Goal: Task Accomplishment & Management: Use online tool/utility

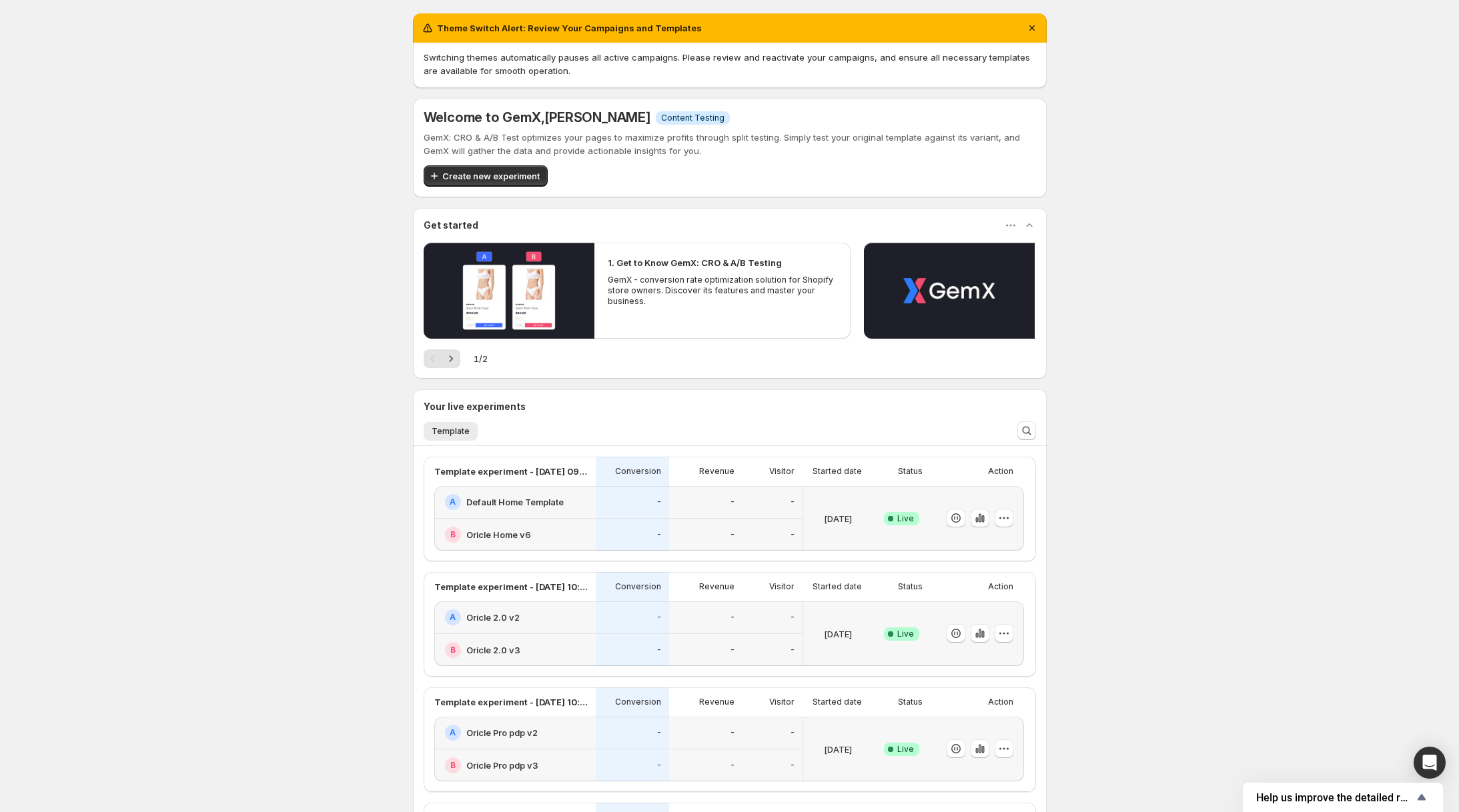
click at [665, 516] on div "-" at bounding box center [632, 502] width 73 height 33
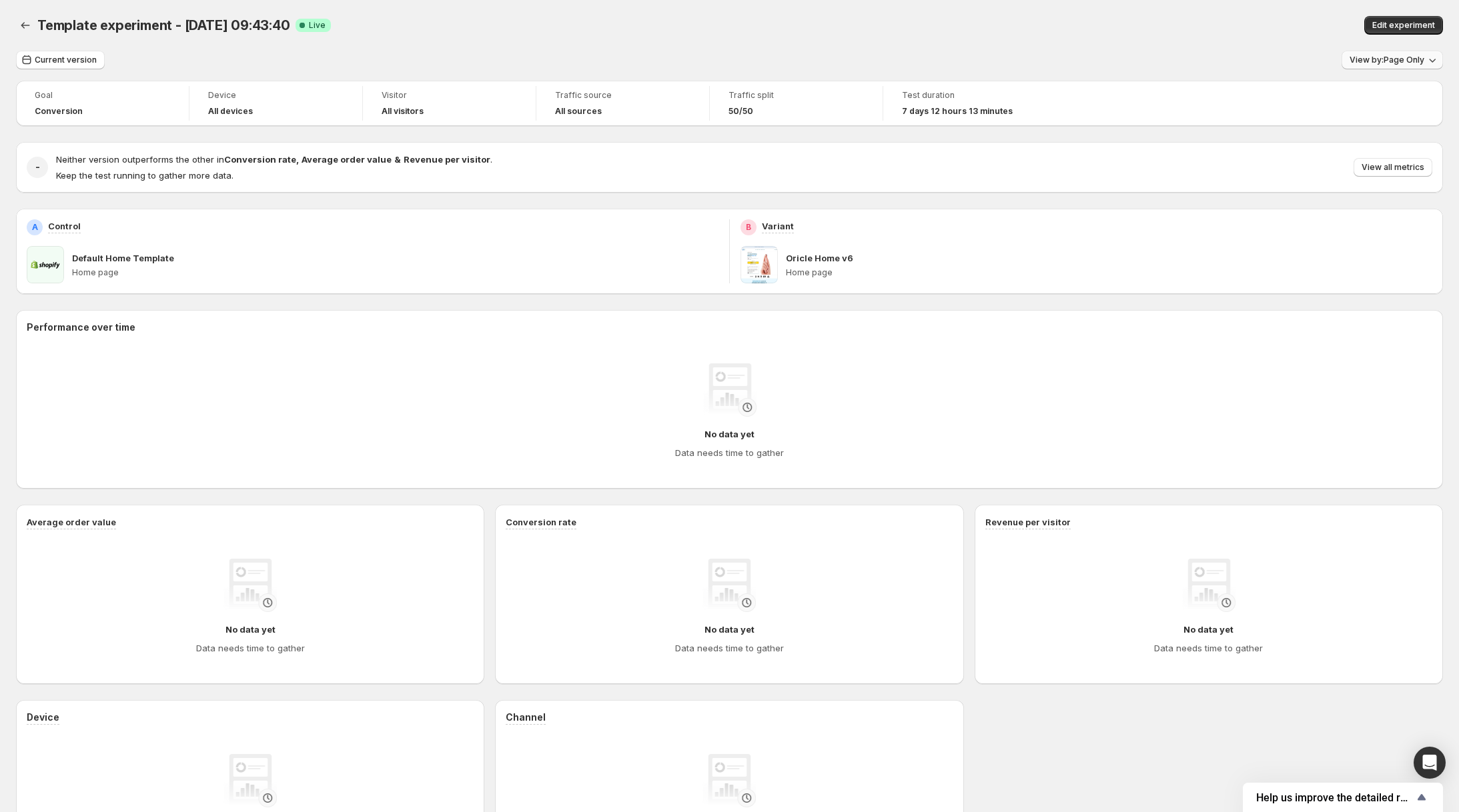
click at [1351, 64] on span "View by: Page Only" at bounding box center [1386, 59] width 75 height 10
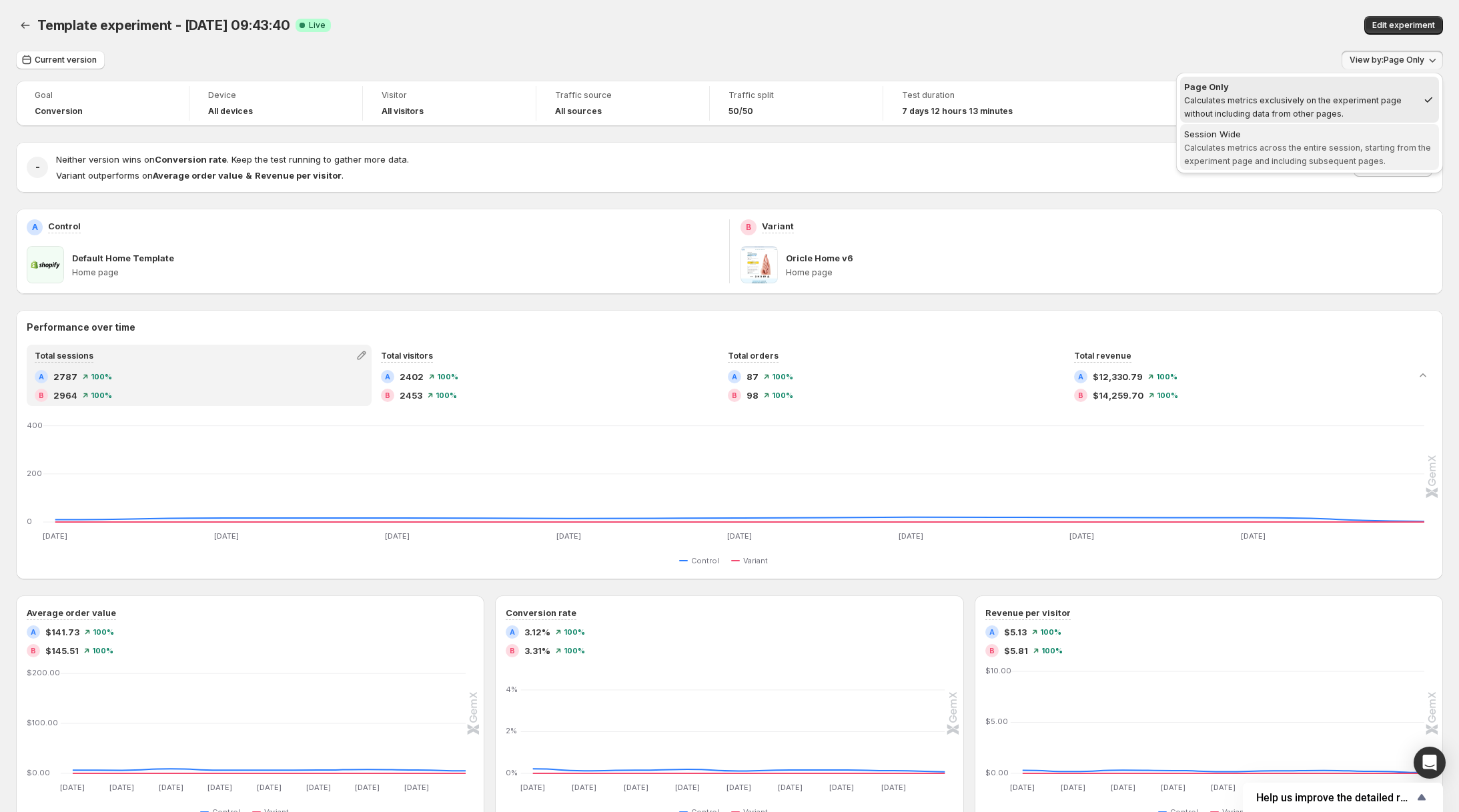
click at [1309, 135] on div "Session Wide" at bounding box center [1309, 133] width 251 height 13
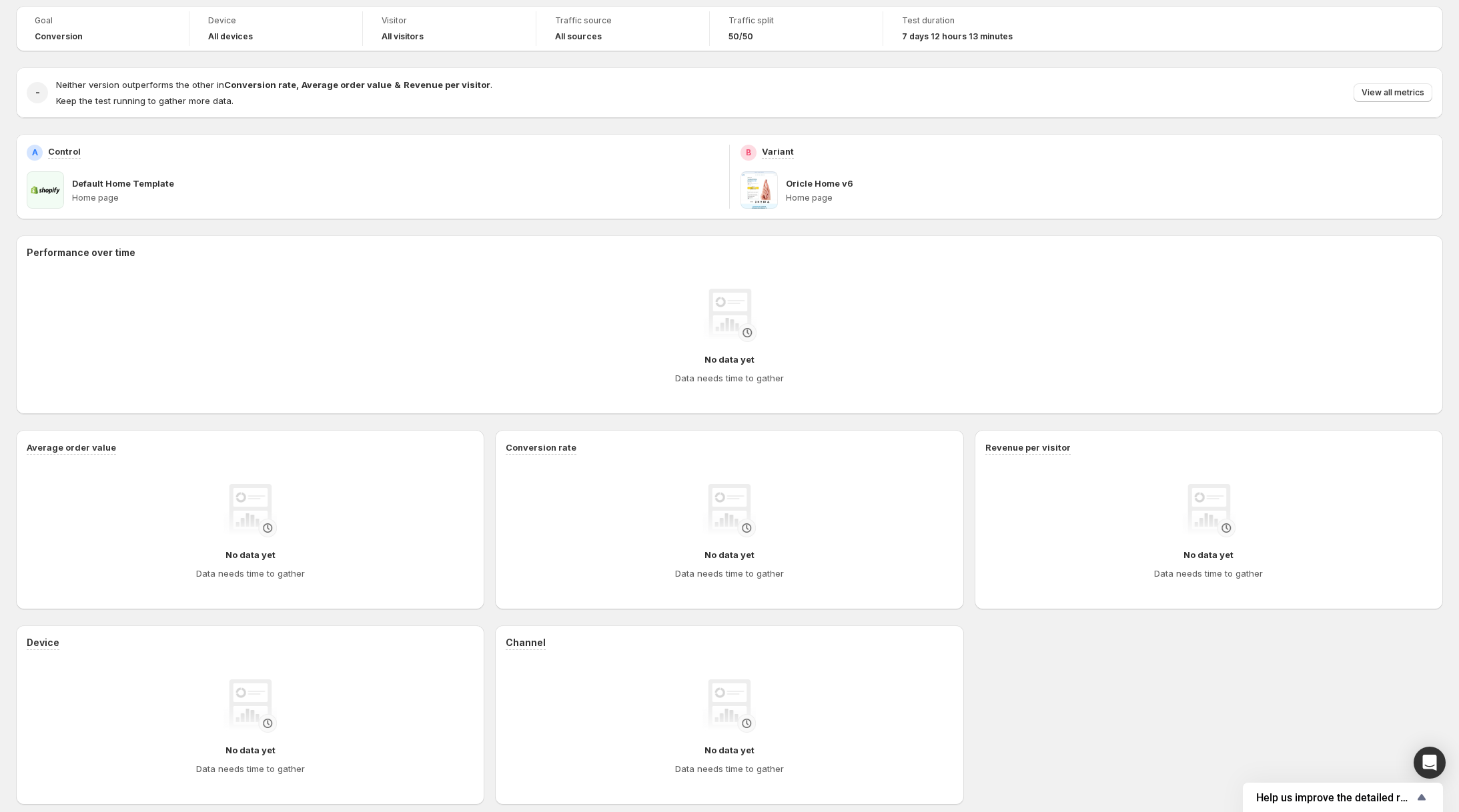
scroll to position [139, 0]
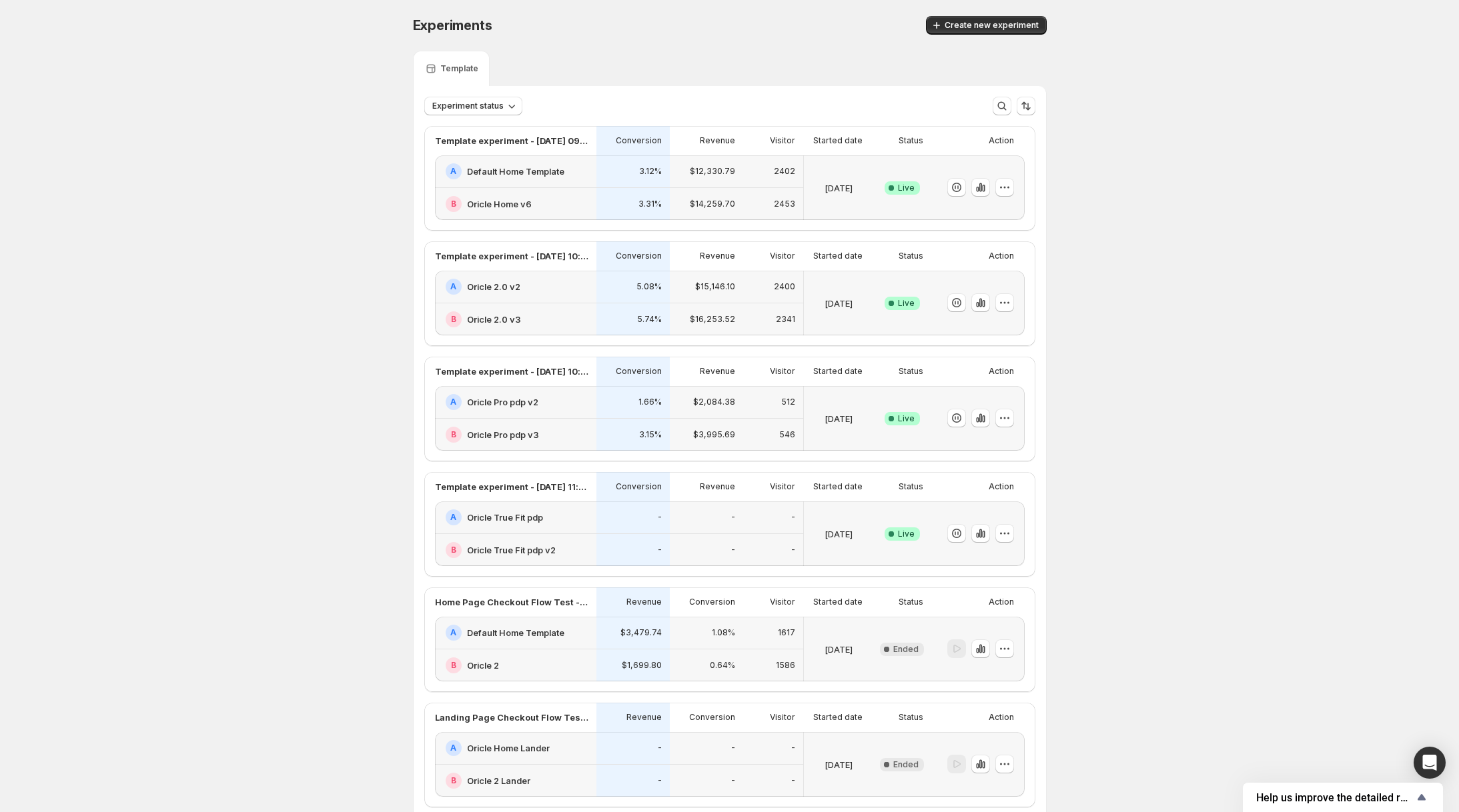
click at [685, 527] on div "-" at bounding box center [706, 518] width 73 height 33
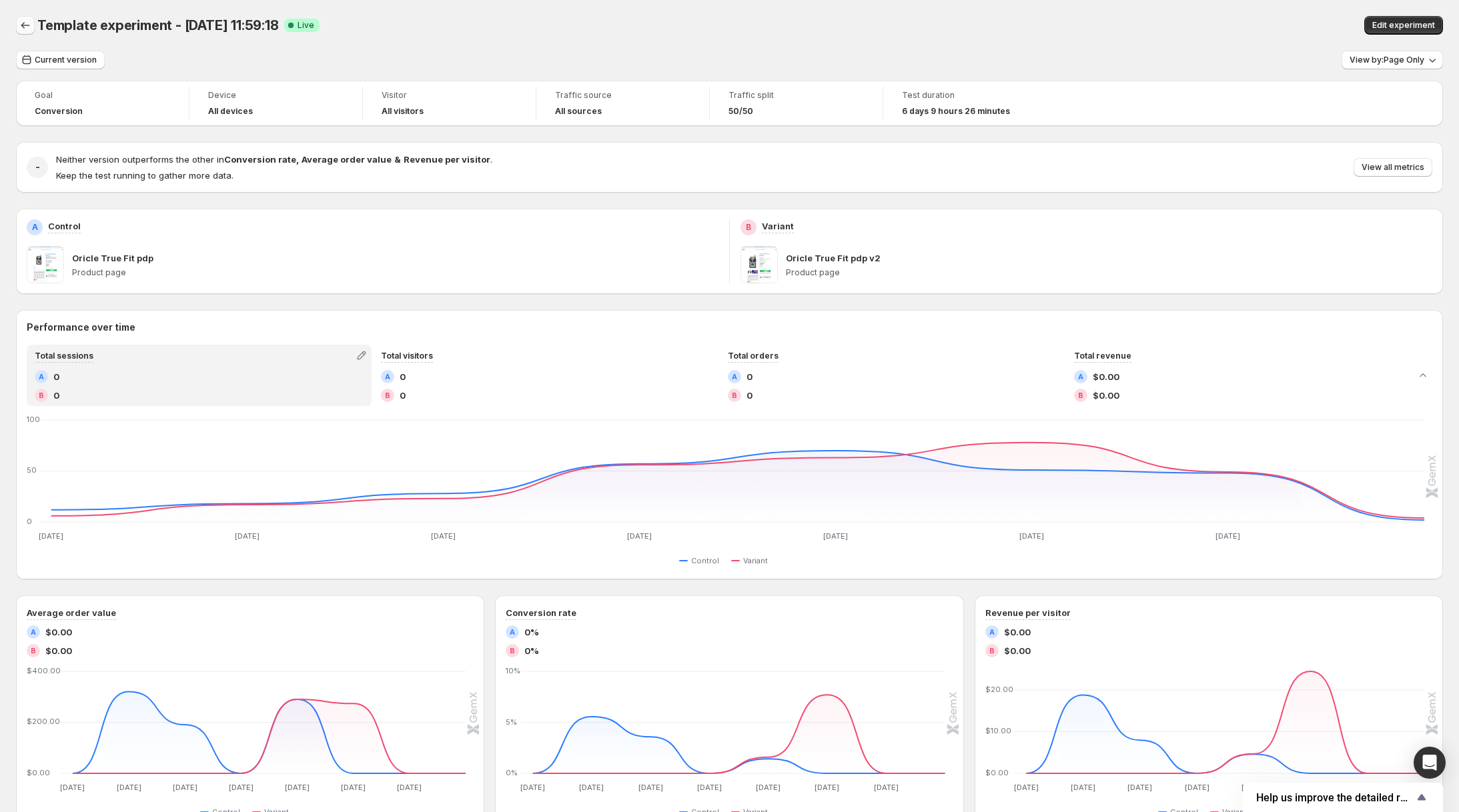
click at [28, 24] on icon "Back" at bounding box center [25, 25] width 13 height 13
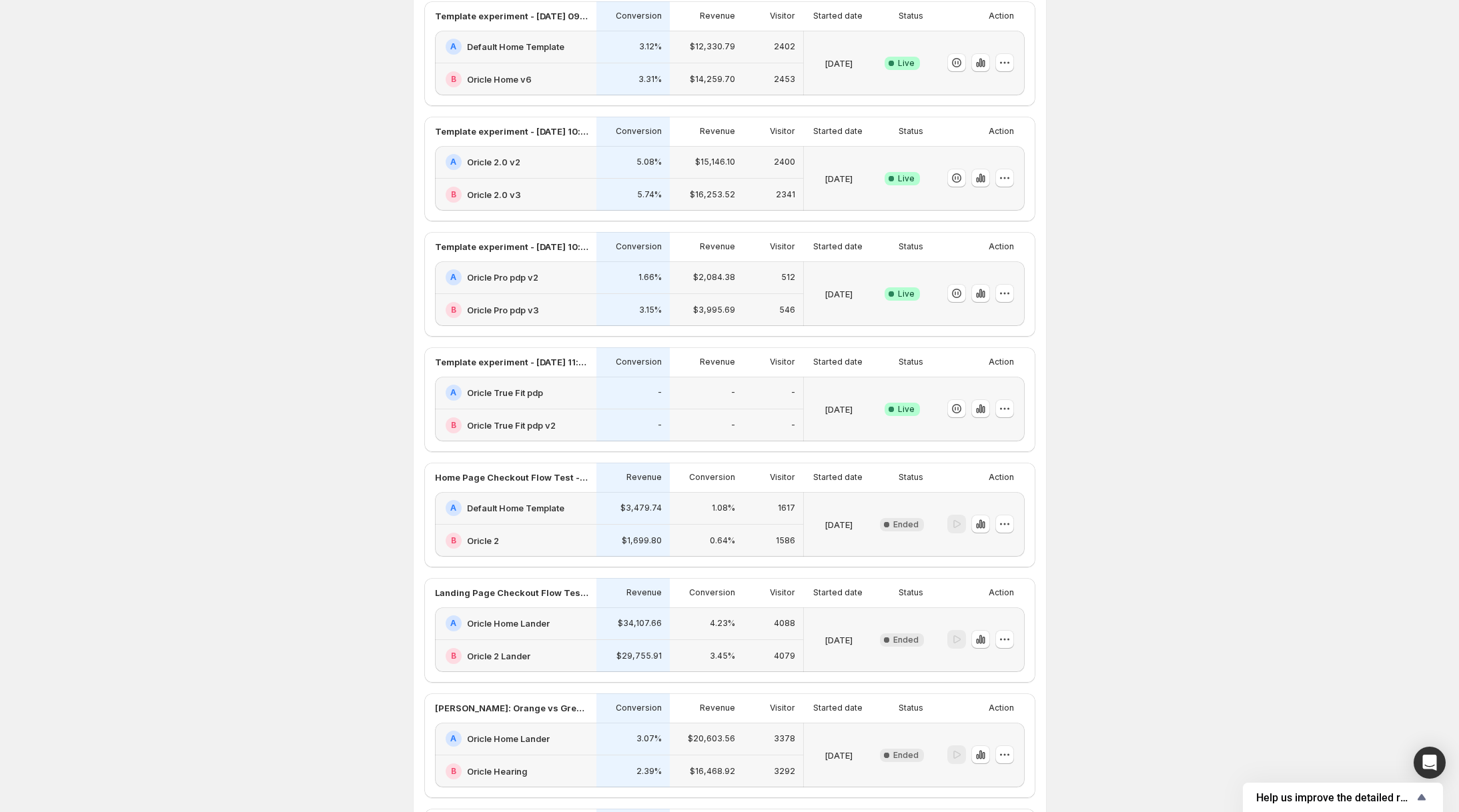
scroll to position [101, 0]
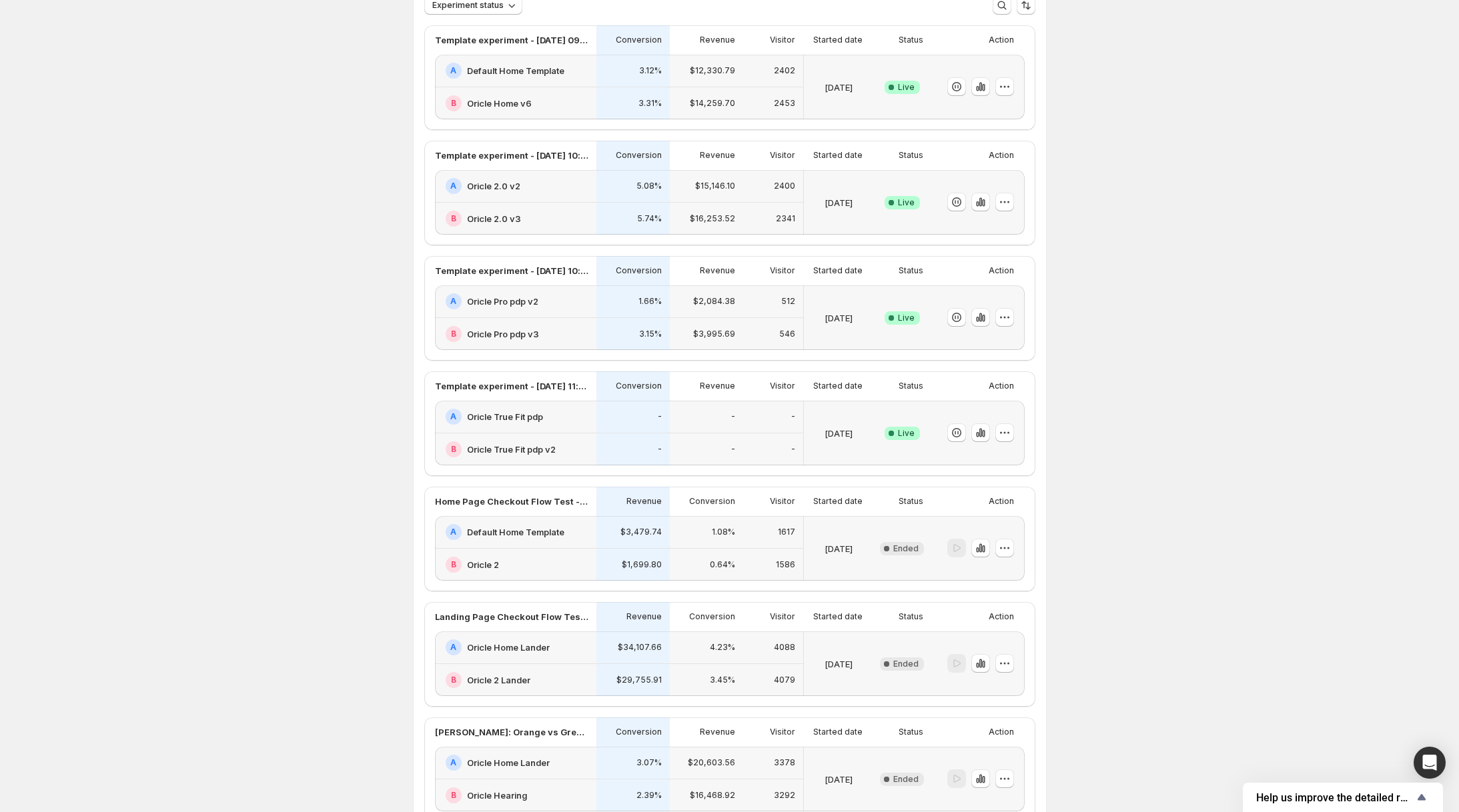
drag, startPoint x: 563, startPoint y: 423, endPoint x: 824, endPoint y: 459, distance: 263.5
click at [823, 460] on div "A Oricle True Fit pdp B Oricle True Fit pdp v2 - - - - - - [DATE] Success Compl…" at bounding box center [730, 433] width 590 height 65
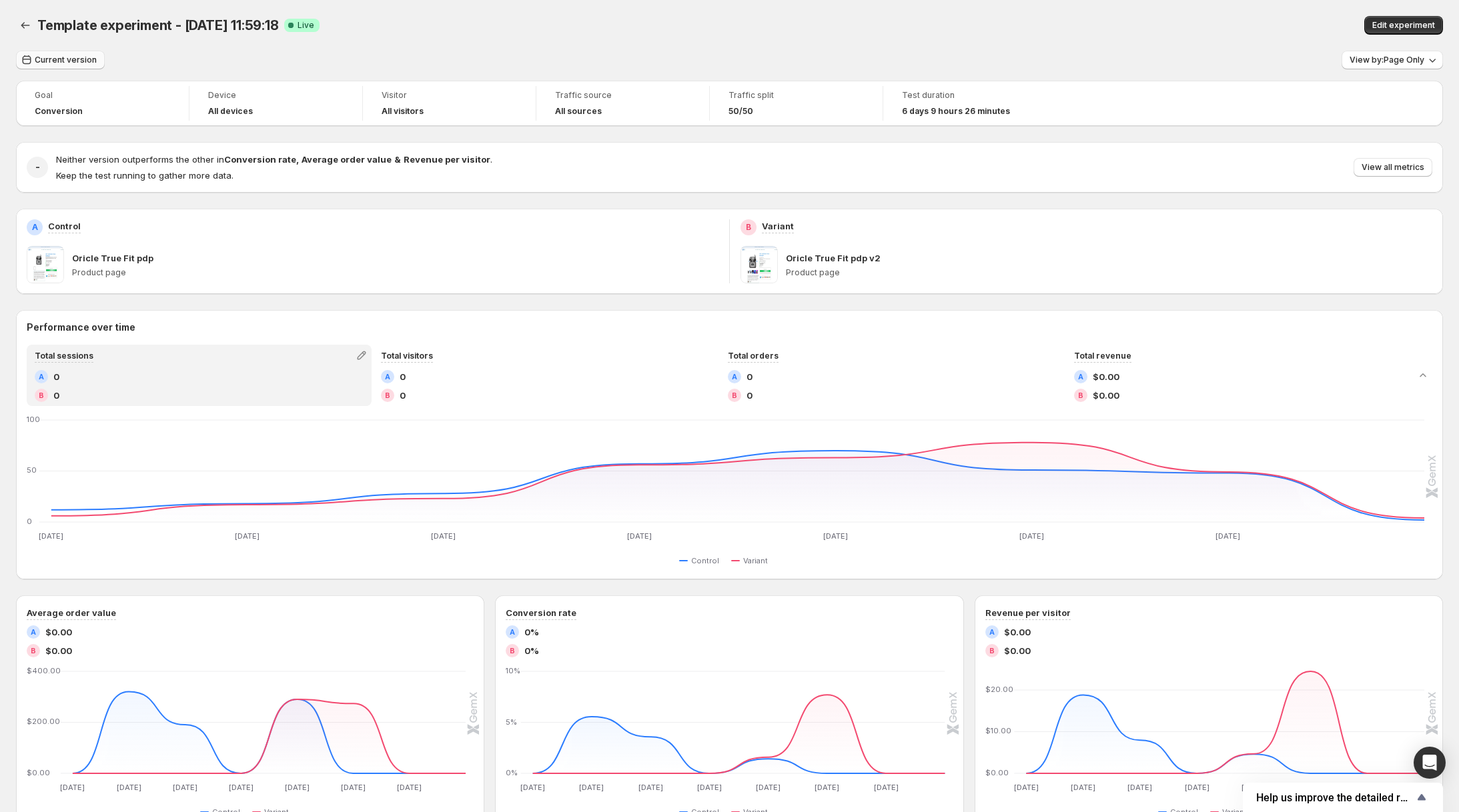
click at [89, 62] on span "Current version" at bounding box center [66, 59] width 62 height 10
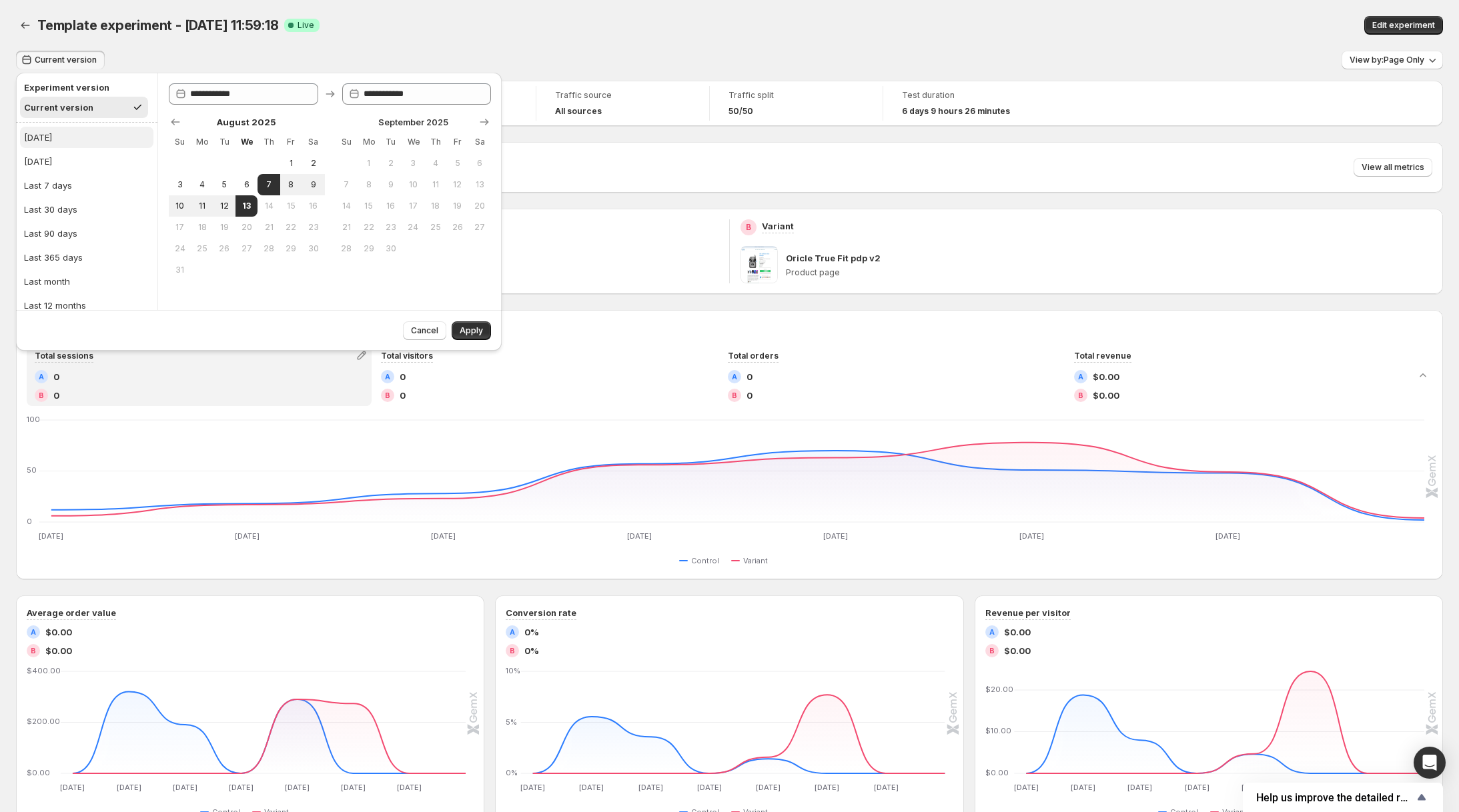
click at [69, 138] on button "[DATE]" at bounding box center [87, 137] width 134 height 22
type input "**********"
click at [417, 334] on span "Cancel" at bounding box center [424, 331] width 27 height 10
